Goal: Information Seeking & Learning: Learn about a topic

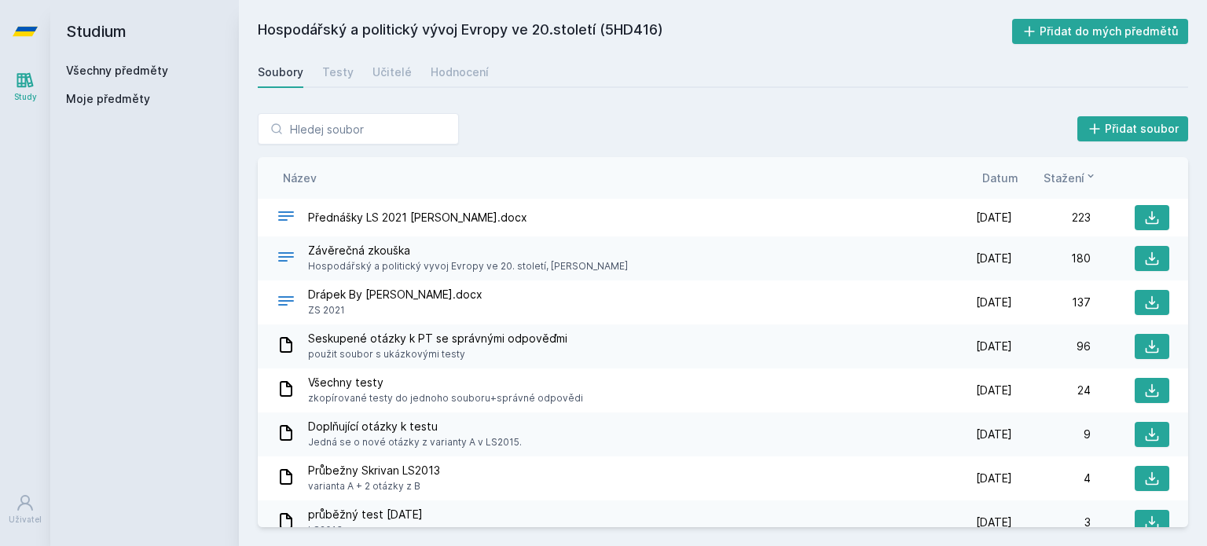
click at [123, 72] on link "Všechny předměty" at bounding box center [117, 70] width 102 height 13
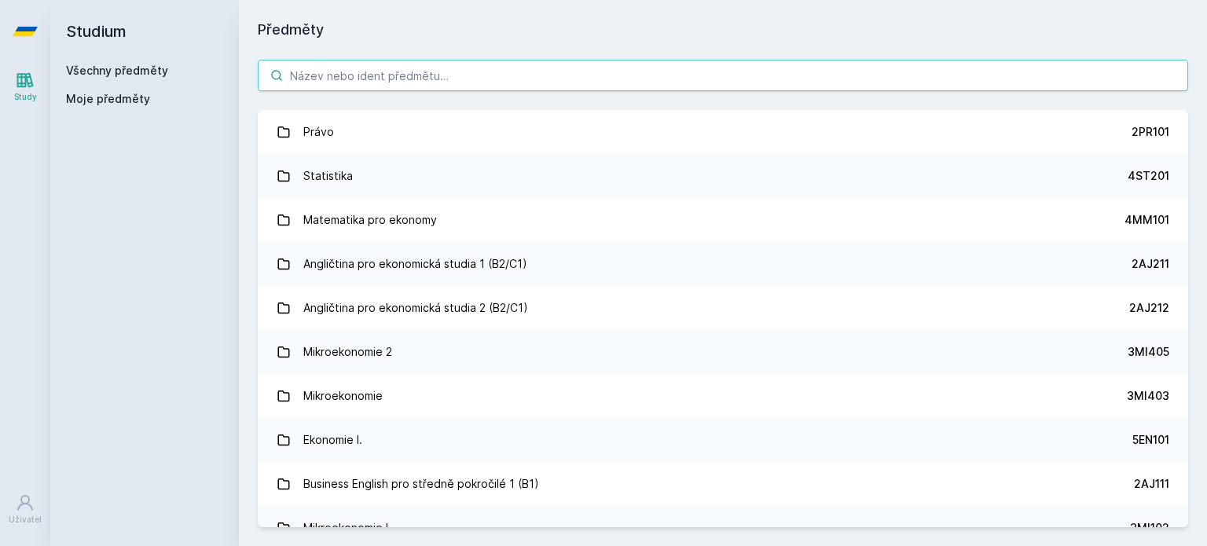
click at [314, 71] on input "search" at bounding box center [723, 75] width 931 height 31
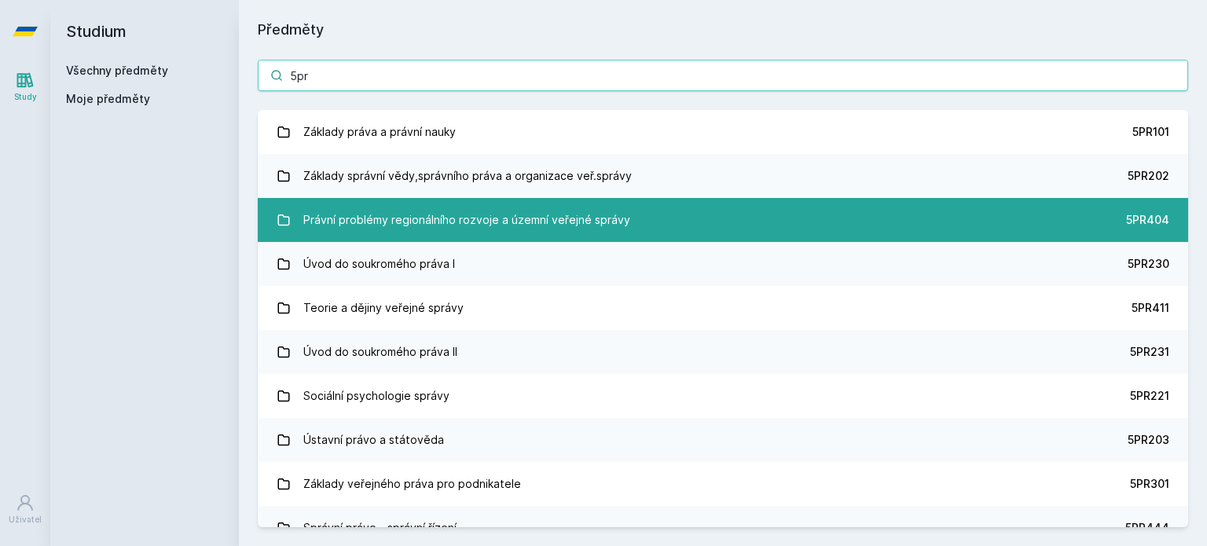
scroll to position [9, 0]
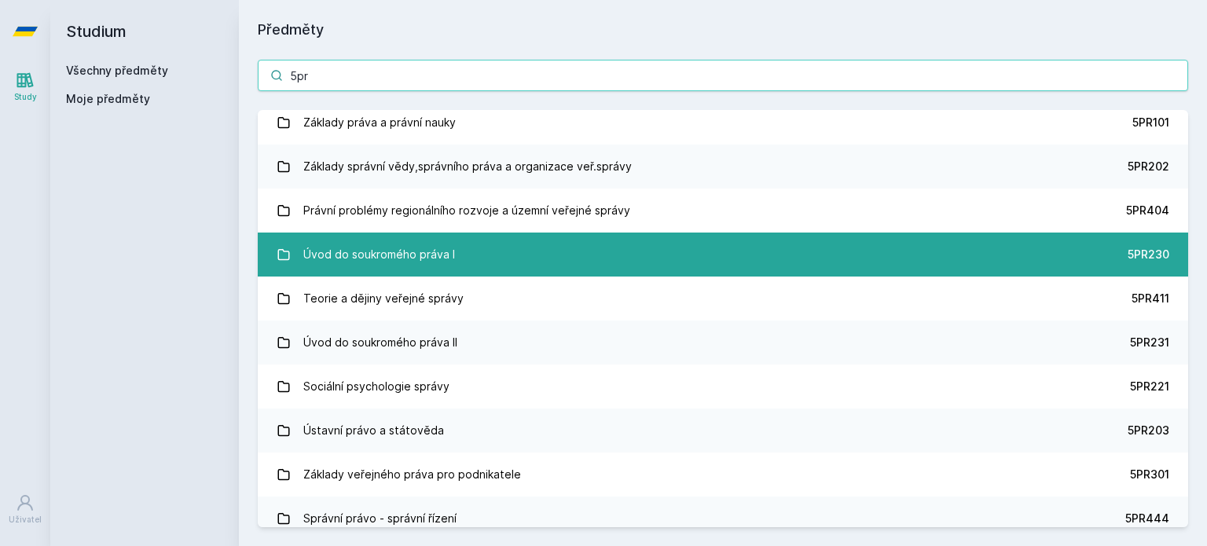
type input "5pr"
click at [451, 273] on link "Úvod do soukromého práva I 5PR230" at bounding box center [723, 255] width 931 height 44
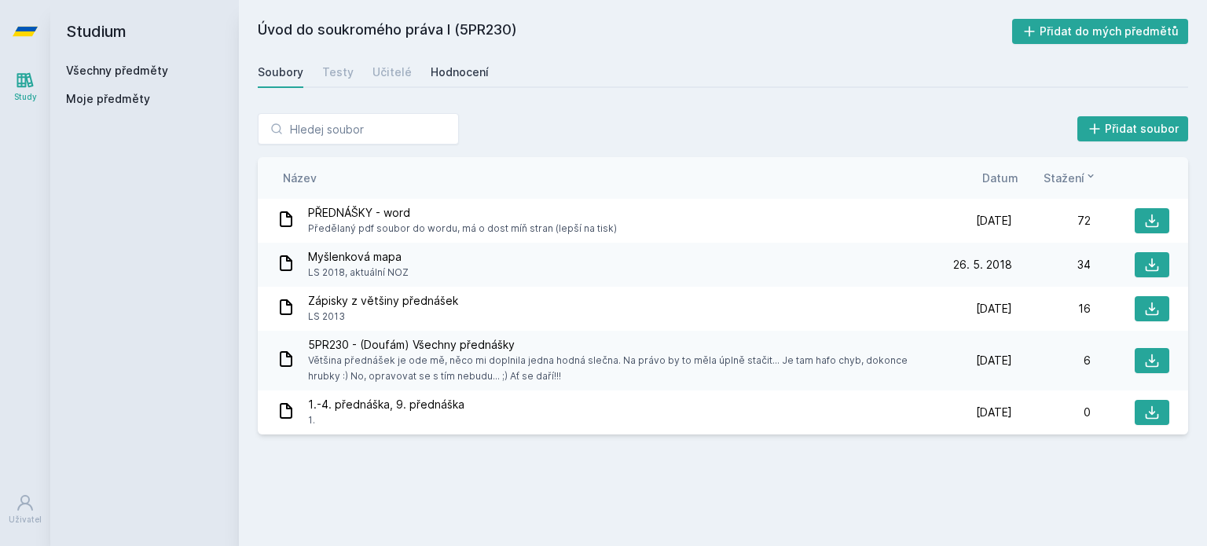
click at [461, 65] on div "Hodnocení" at bounding box center [460, 72] width 58 height 16
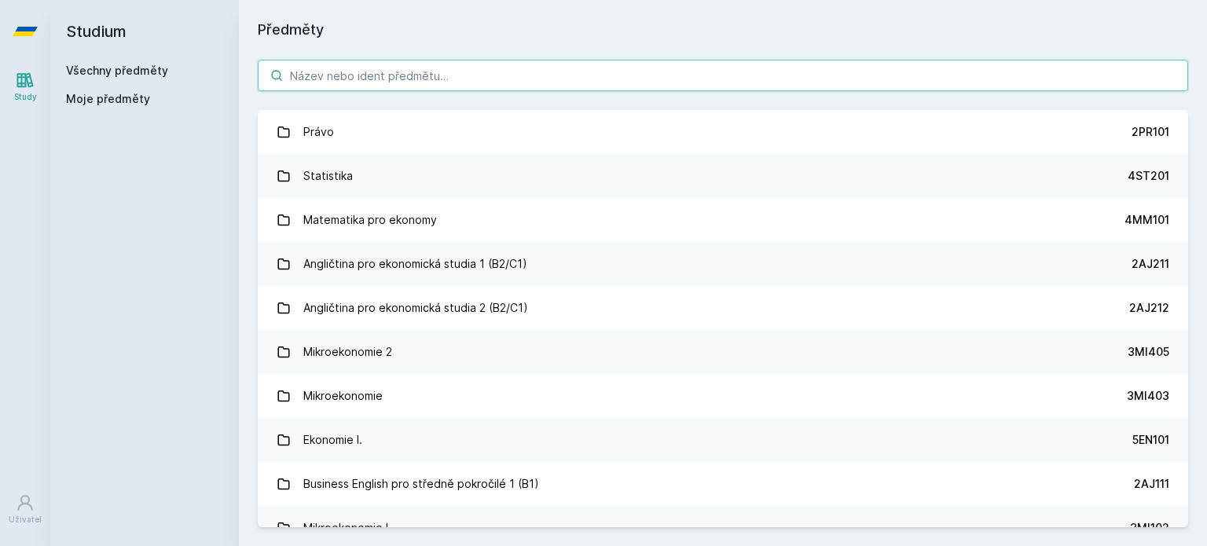
click at [328, 73] on input "search" at bounding box center [723, 75] width 931 height 31
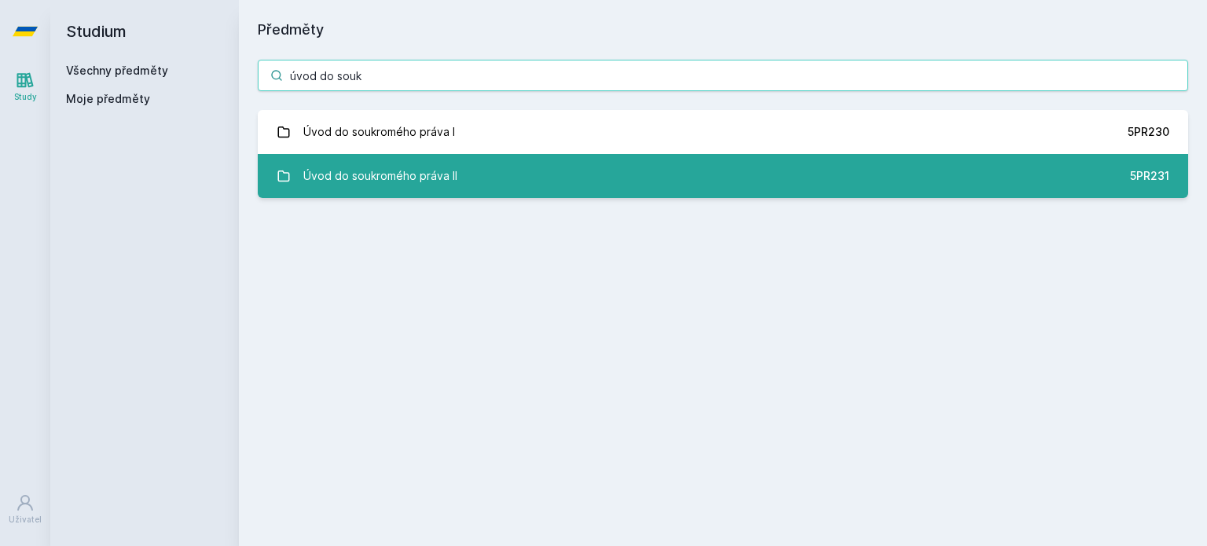
type input "úvod do souk"
click at [409, 176] on div "Úvod do soukromého práva II" at bounding box center [380, 175] width 154 height 31
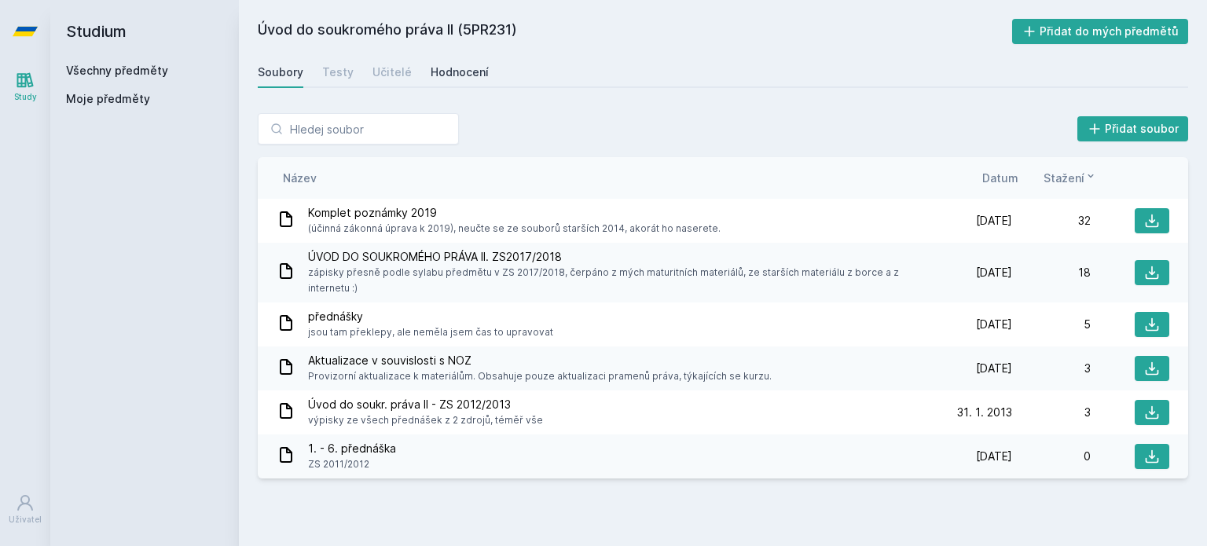
click at [472, 80] on link "Hodnocení" at bounding box center [460, 72] width 58 height 31
